Goal: Communication & Community: Answer question/provide support

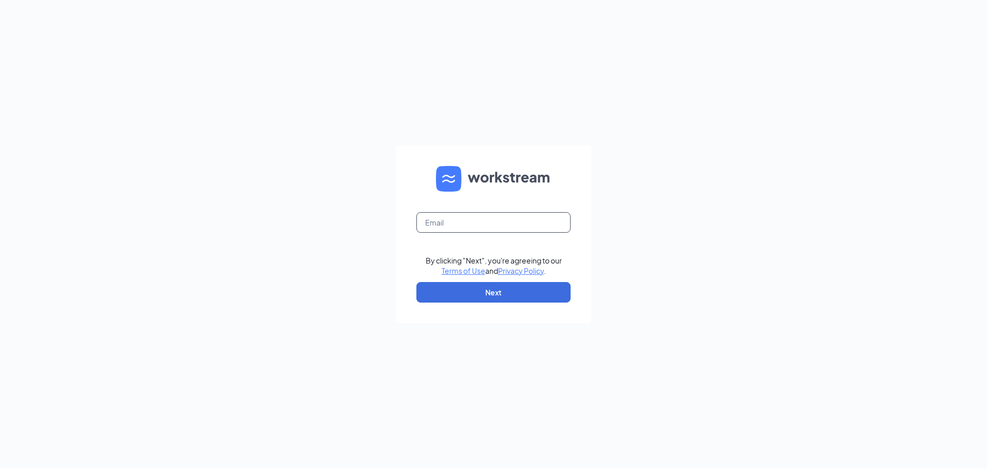
click at [478, 226] on input "text" at bounding box center [494, 222] width 154 height 21
type input "[EMAIL_ADDRESS][DOMAIN_NAME]"
click at [487, 296] on button "Next" at bounding box center [494, 292] width 154 height 21
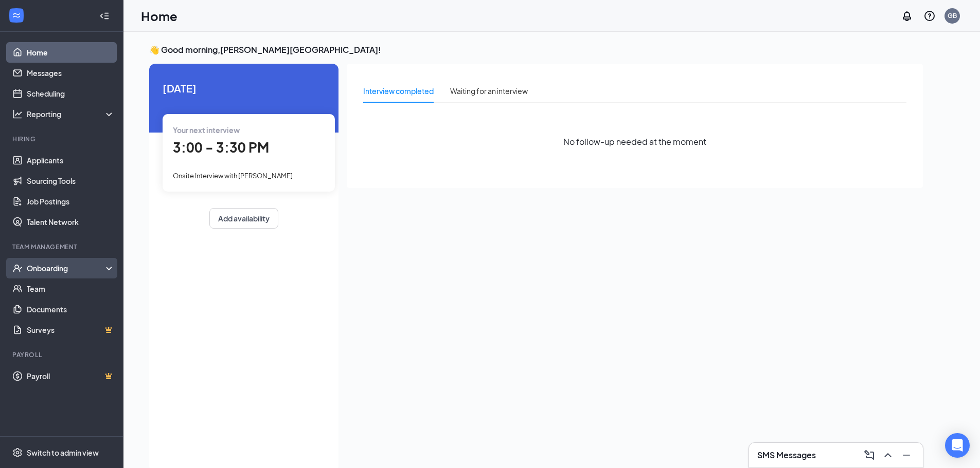
click at [87, 261] on div "Onboarding" at bounding box center [61, 268] width 123 height 21
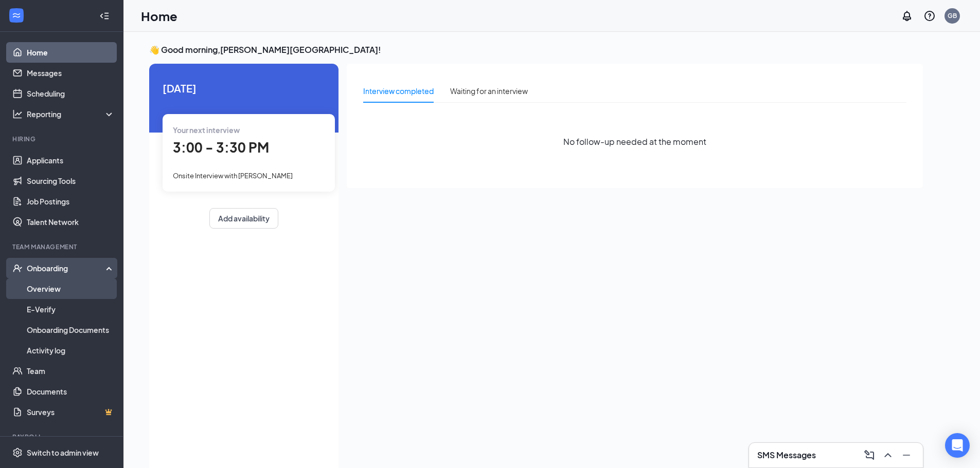
click at [77, 286] on link "Overview" at bounding box center [71, 289] width 88 height 21
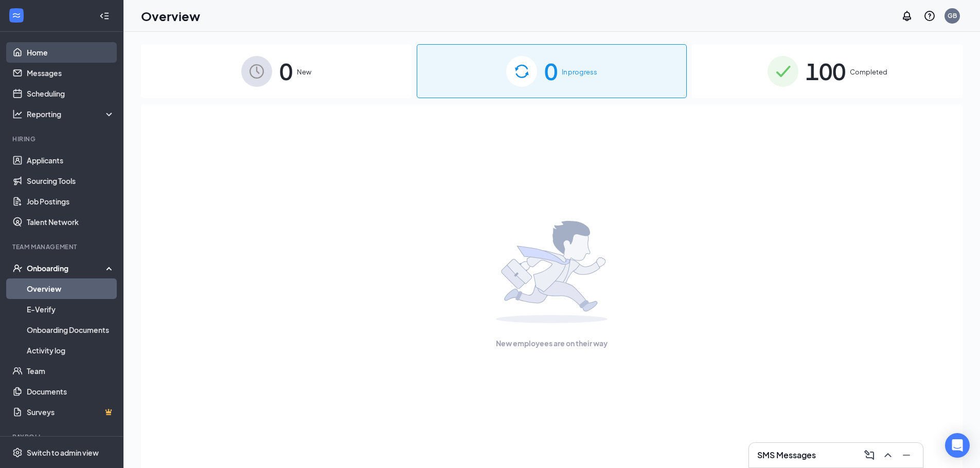
click at [43, 51] on link "Home" at bounding box center [71, 52] width 88 height 21
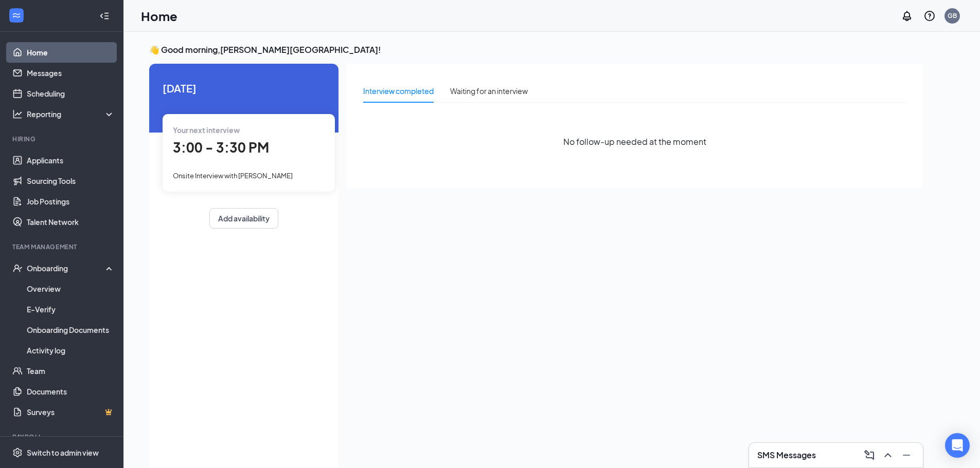
click at [239, 176] on span "Onsite Interview with [PERSON_NAME]" at bounding box center [233, 176] width 120 height 8
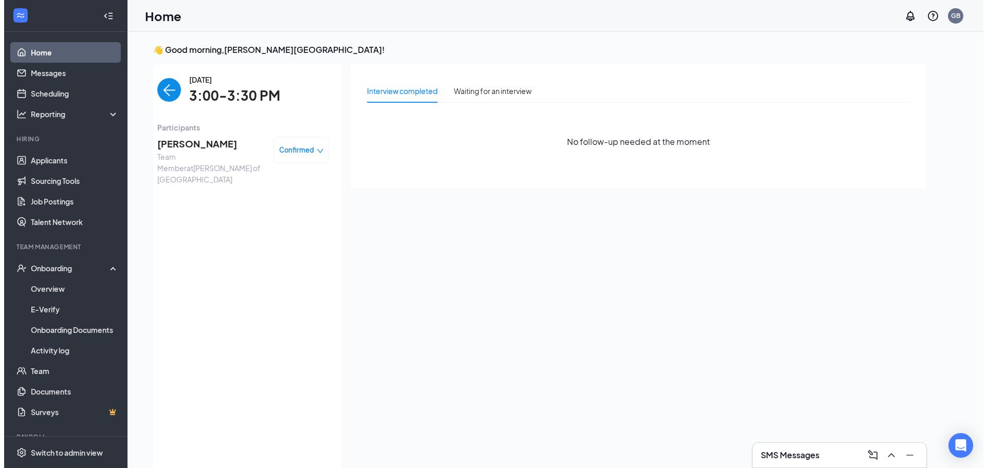
scroll to position [4, 0]
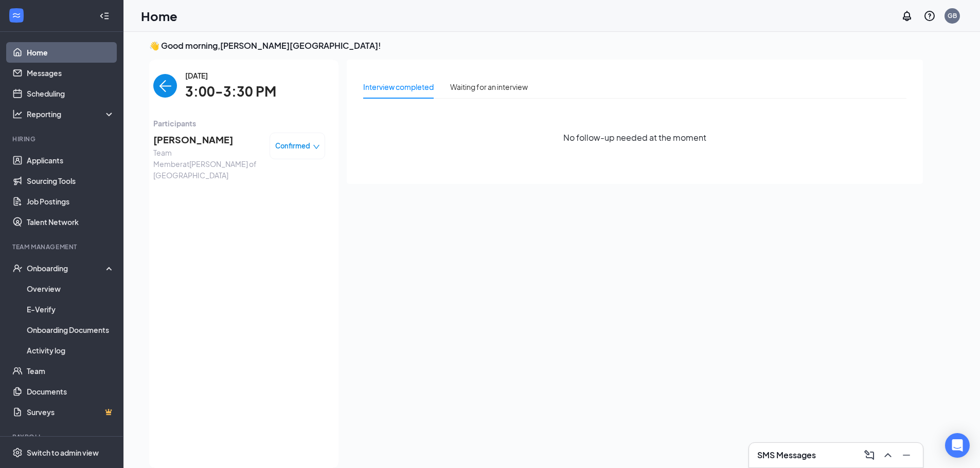
drag, startPoint x: 214, startPoint y: 149, endPoint x: 203, endPoint y: 145, distance: 11.4
click at [214, 148] on span "Team Member at Culver's of West Bend" at bounding box center [207, 164] width 108 height 34
click at [183, 137] on span "Selah King" at bounding box center [207, 140] width 108 height 14
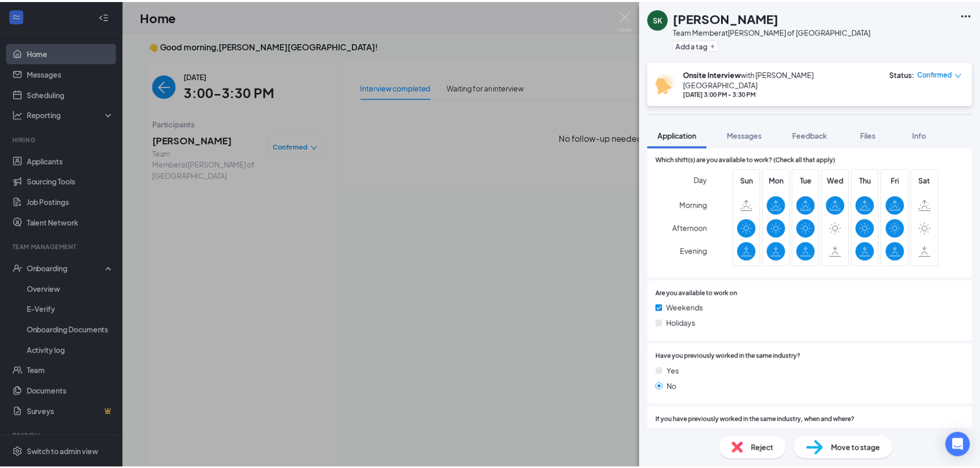
scroll to position [360, 0]
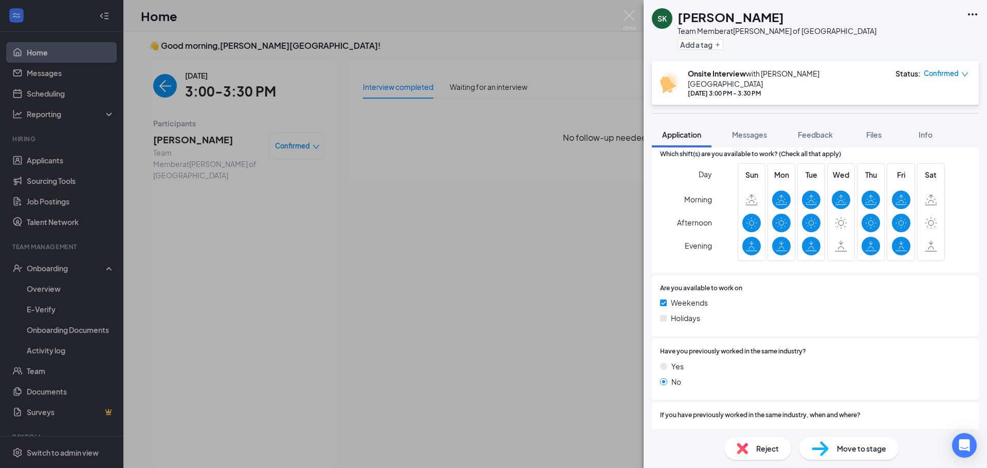
click at [352, 206] on div "SK Selah King Team Member at Culver's of West Bend Add a tag Onsite Interview w…" at bounding box center [493, 234] width 987 height 468
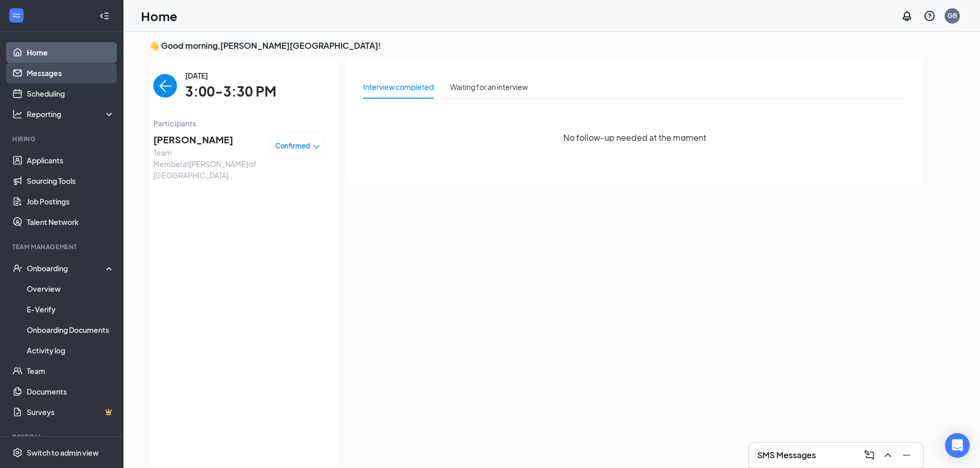
click at [73, 78] on link "Messages" at bounding box center [71, 73] width 88 height 21
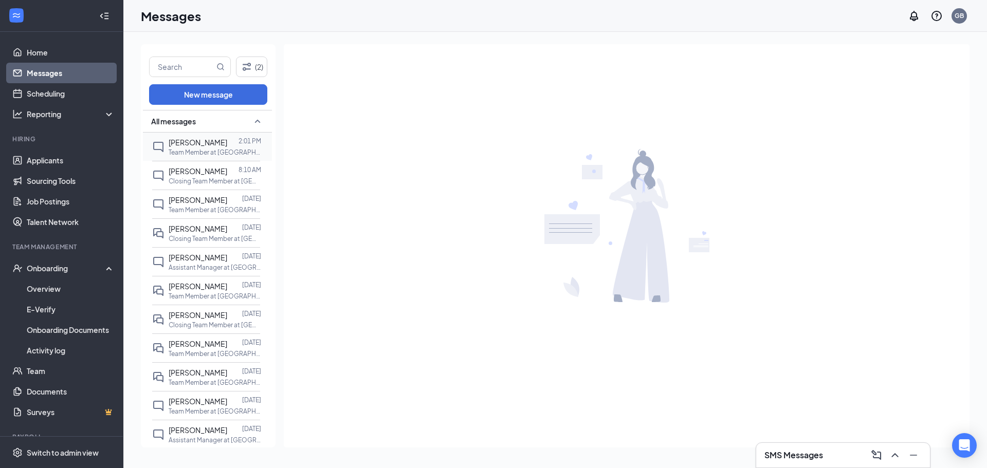
scroll to position [51, 0]
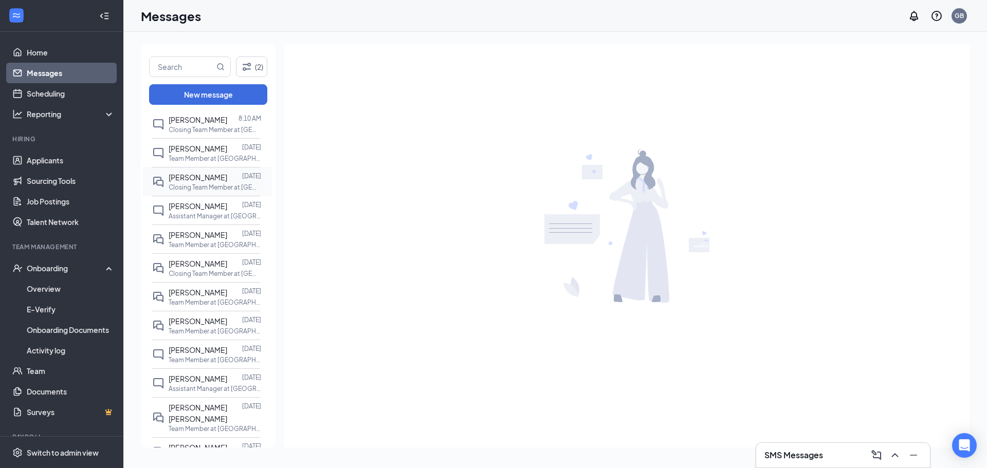
click at [213, 187] on p "Closing Team Member at Culver's of West Bend" at bounding box center [215, 187] width 93 height 9
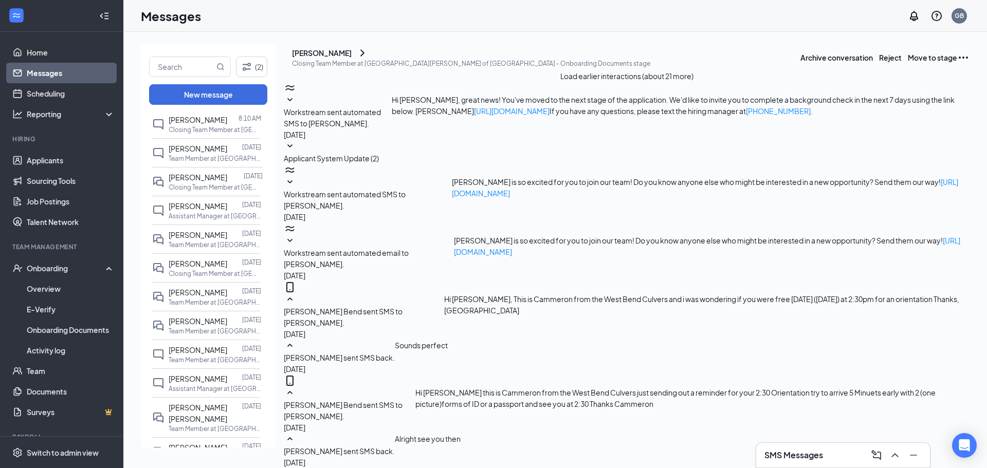
scroll to position [260, 0]
drag, startPoint x: 443, startPoint y: 364, endPoint x: 457, endPoint y: 369, distance: 15.0
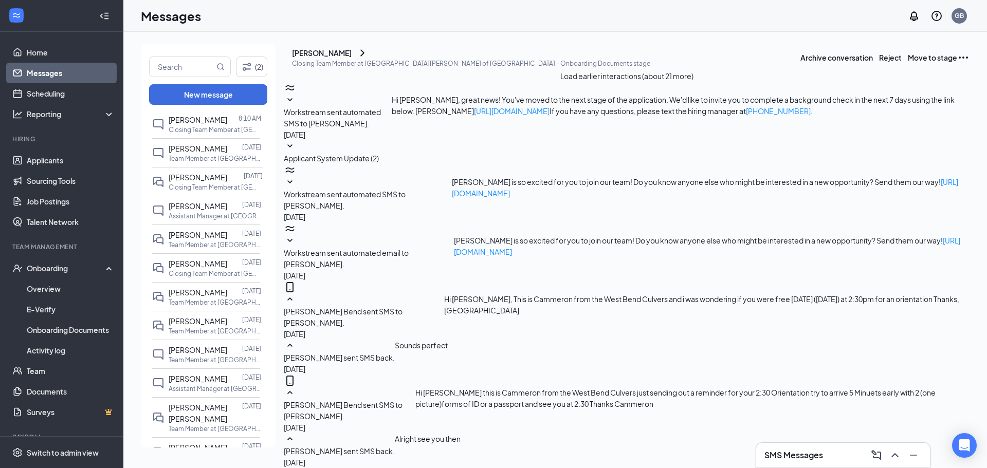
type textarea "Hey Brandon just looking for an update, Are you still interested in the positio…"
drag, startPoint x: 66, startPoint y: 56, endPoint x: 61, endPoint y: 62, distance: 8.0
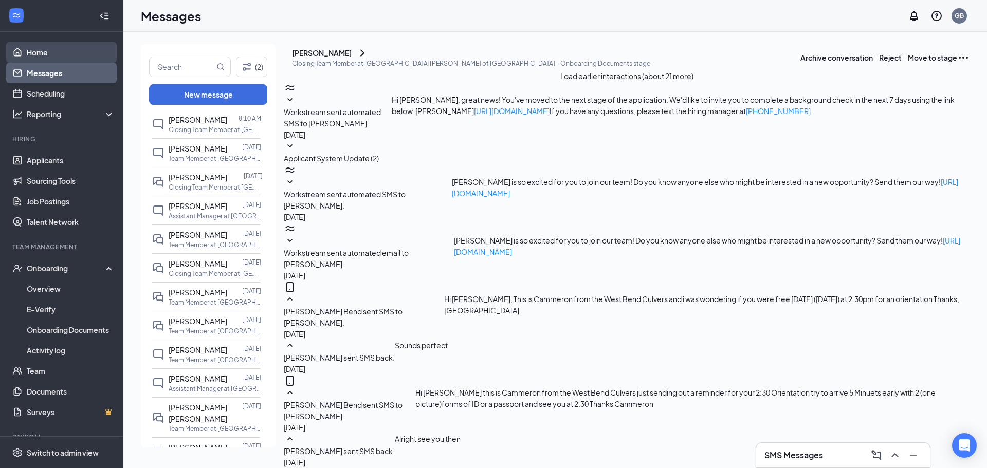
click at [66, 56] on link "Home" at bounding box center [71, 52] width 88 height 21
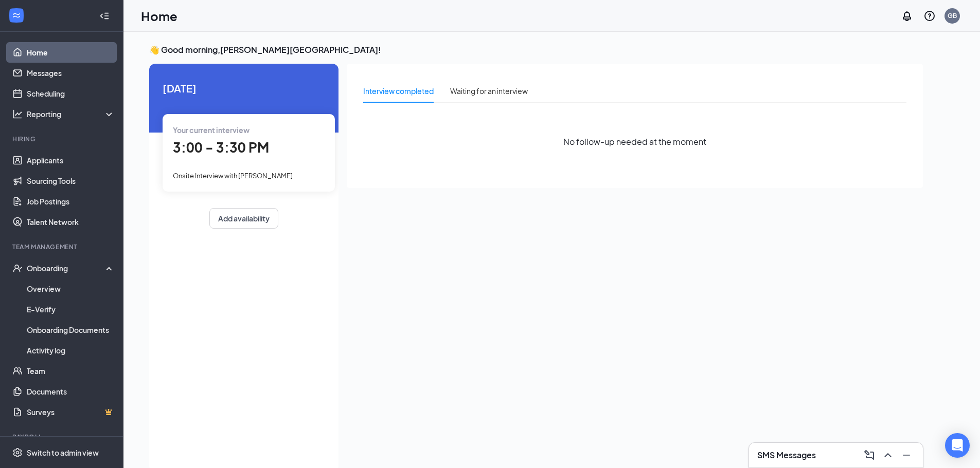
click at [154, 438] on div "Today Your current interview 3:00 - 3:30 PM Onsite Interview with Selah King Ad…" at bounding box center [243, 268] width 189 height 409
click at [79, 72] on link "Messages" at bounding box center [71, 73] width 88 height 21
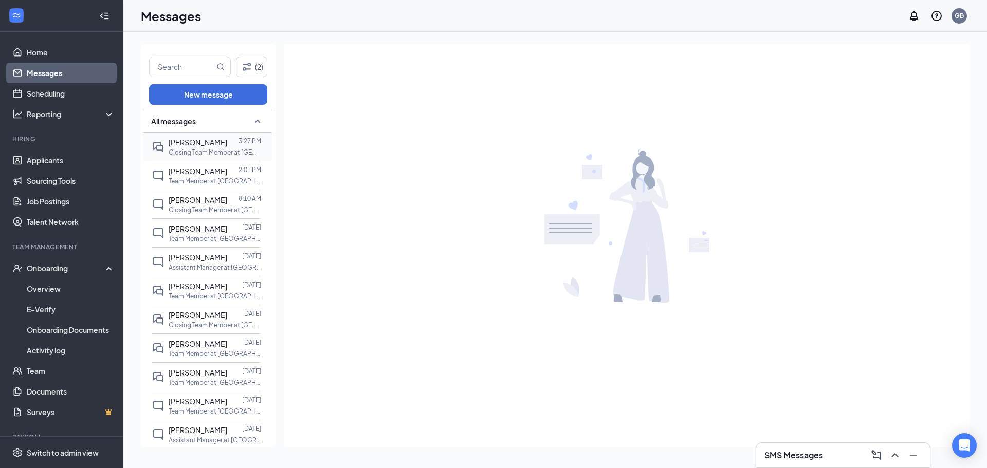
click at [193, 148] on p "Closing Team Member at Culver's of West Bend" at bounding box center [215, 152] width 93 height 9
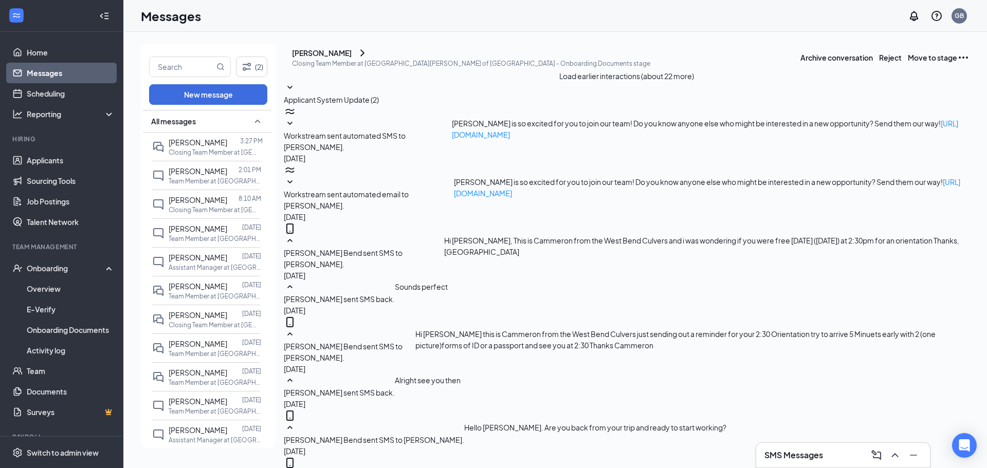
scroll to position [278, 0]
